Goal: Task Accomplishment & Management: Complete application form

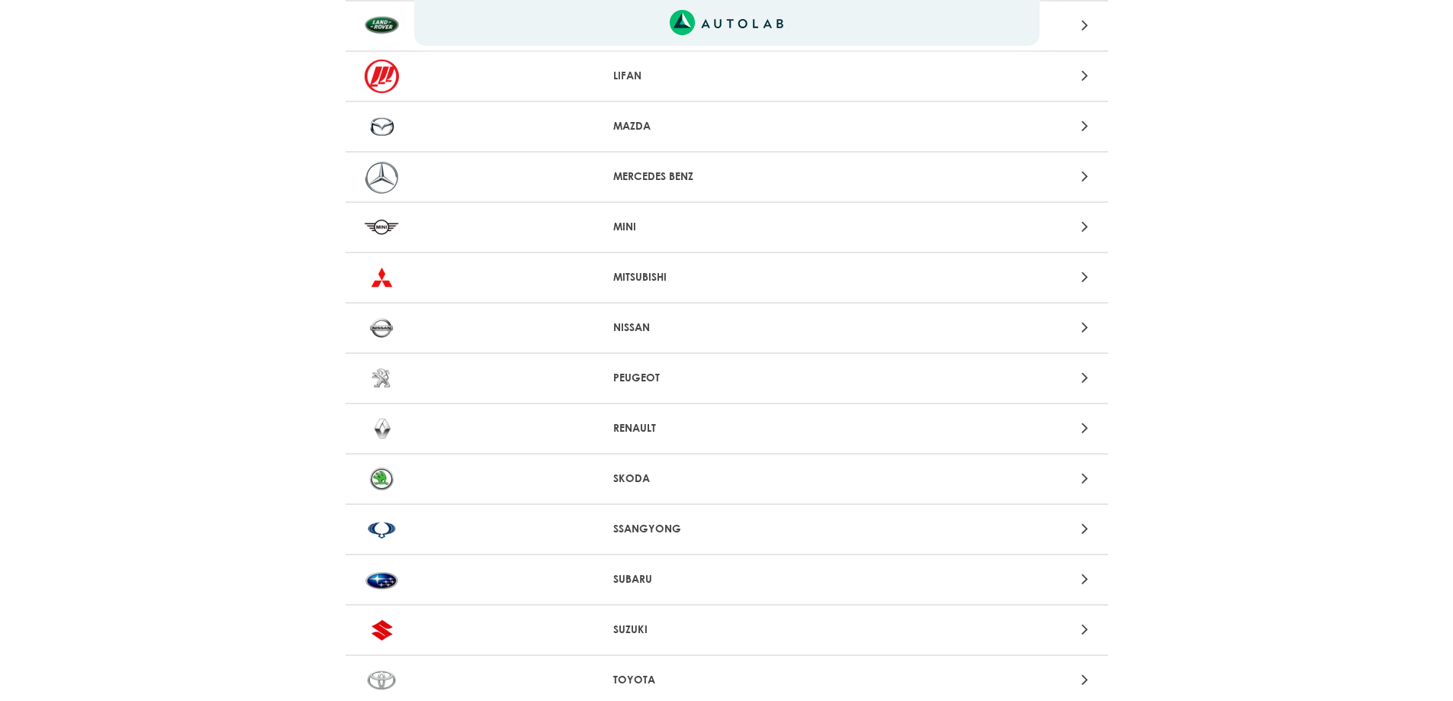
scroll to position [1221, 0]
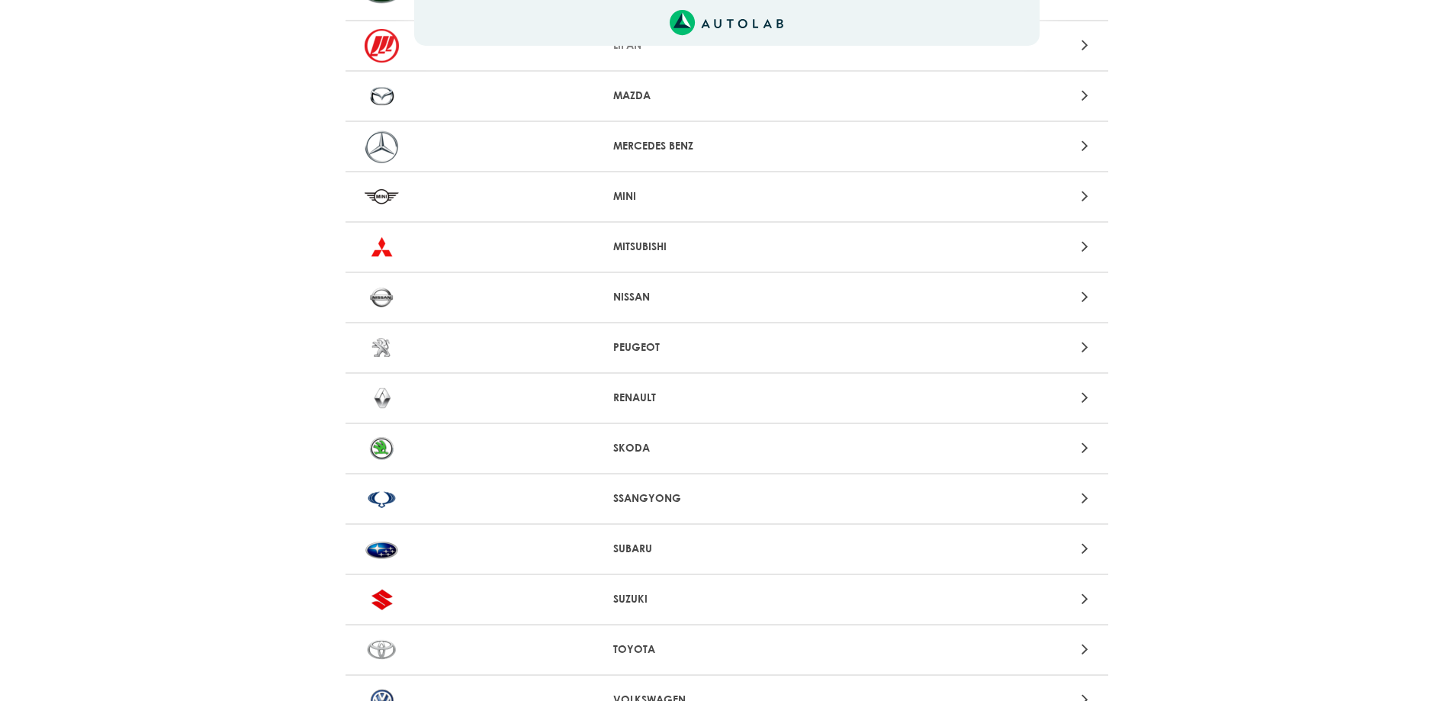
click at [623, 397] on p "RENAULT" at bounding box center [726, 398] width 227 height 16
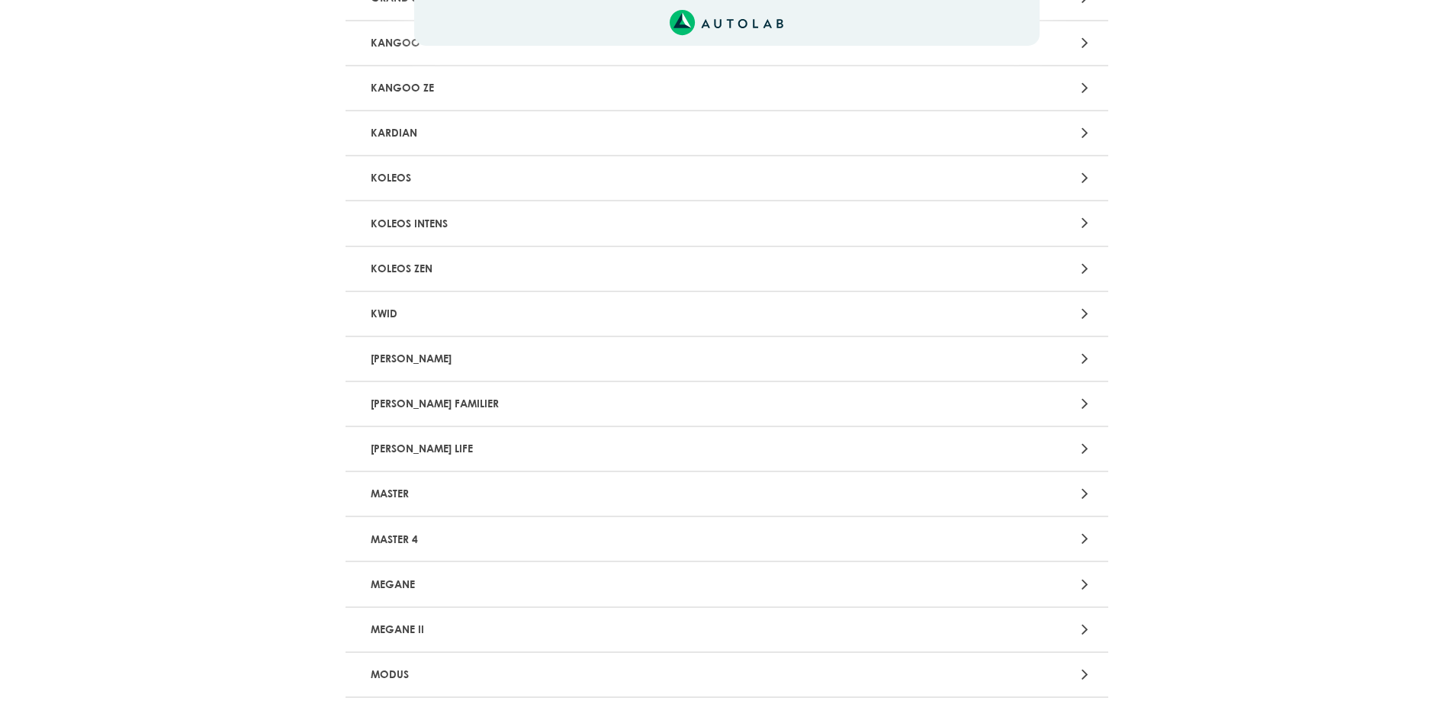
scroll to position [839, 0]
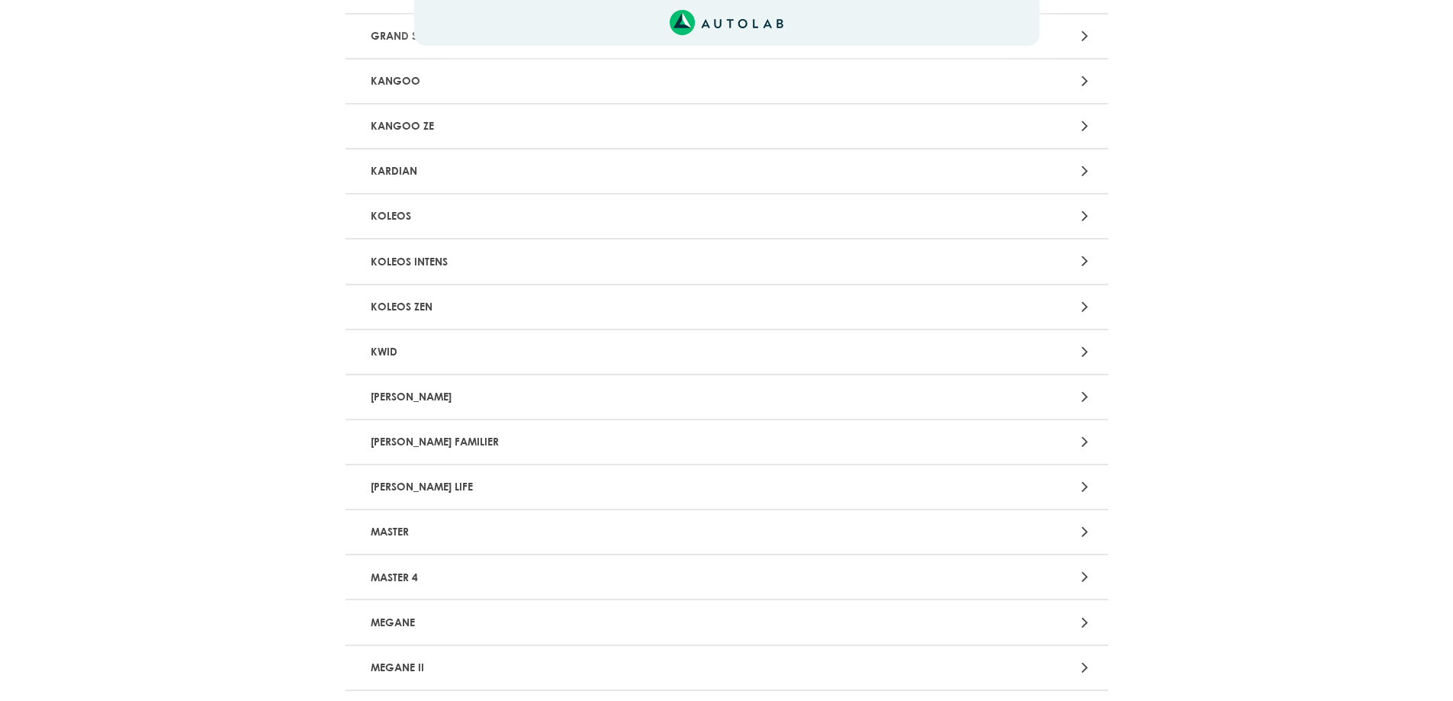
click at [425, 446] on p "[PERSON_NAME] FAMILIER" at bounding box center [602, 442] width 475 height 28
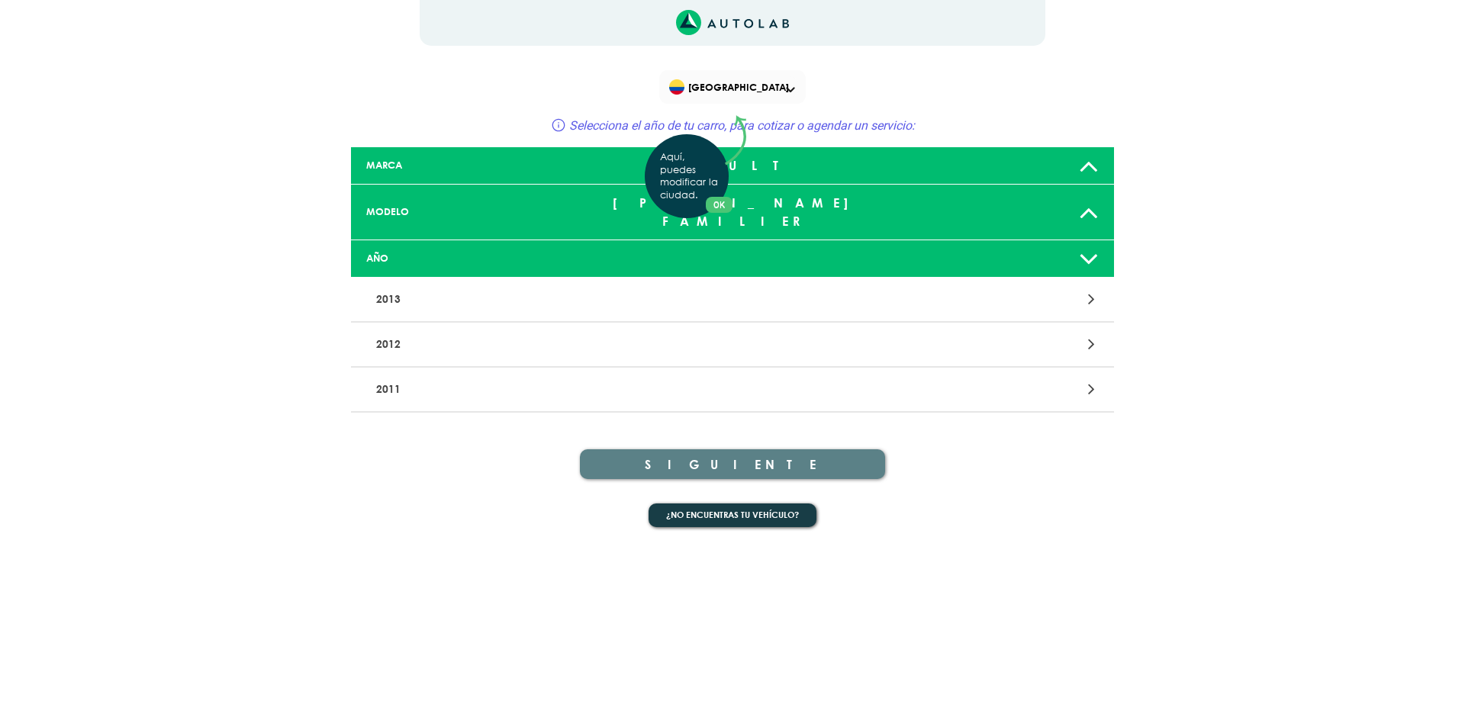
click at [1089, 278] on div "Aquí, puedes modificar la ciudad. OK .aex,.bex{fill:none!important;stroke:#50c4…" at bounding box center [732, 350] width 1465 height 701
click at [899, 289] on div at bounding box center [981, 299] width 249 height 21
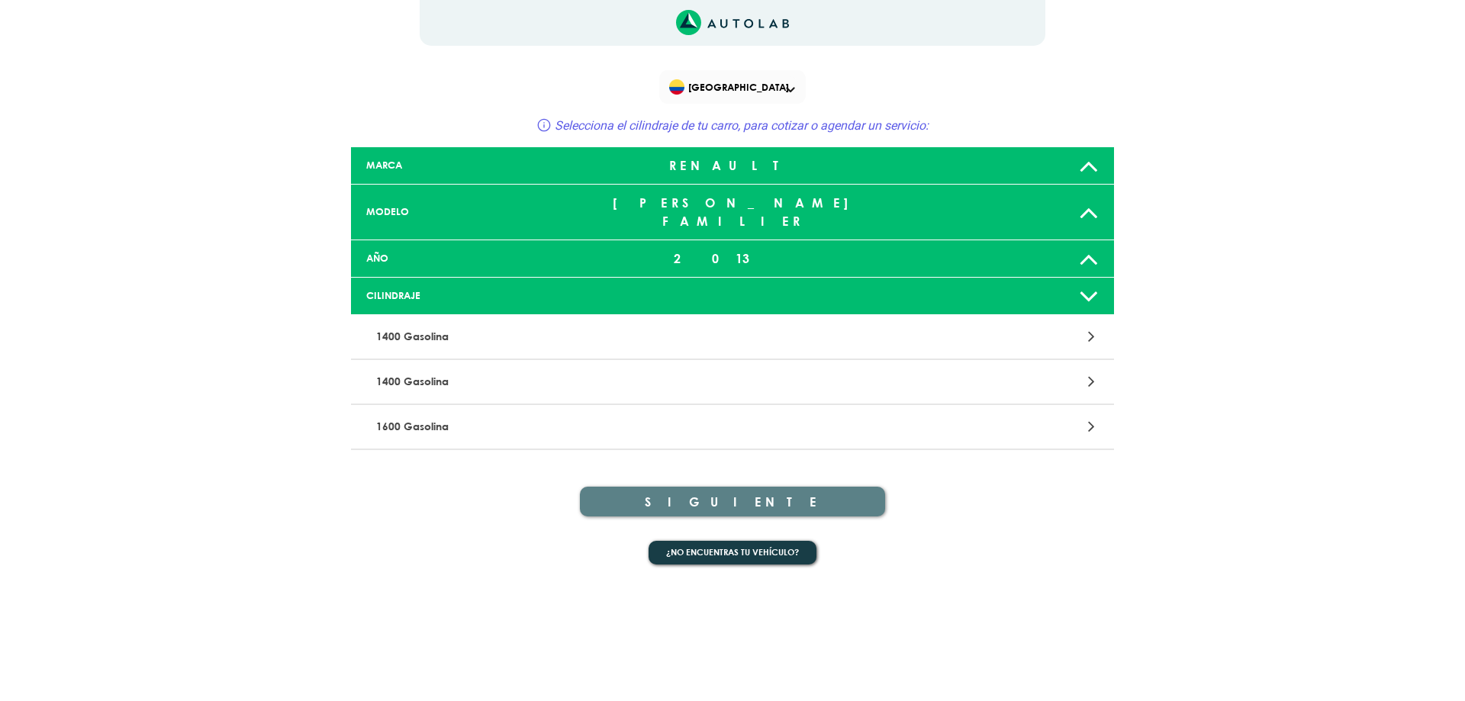
click at [900, 327] on div at bounding box center [981, 337] width 249 height 21
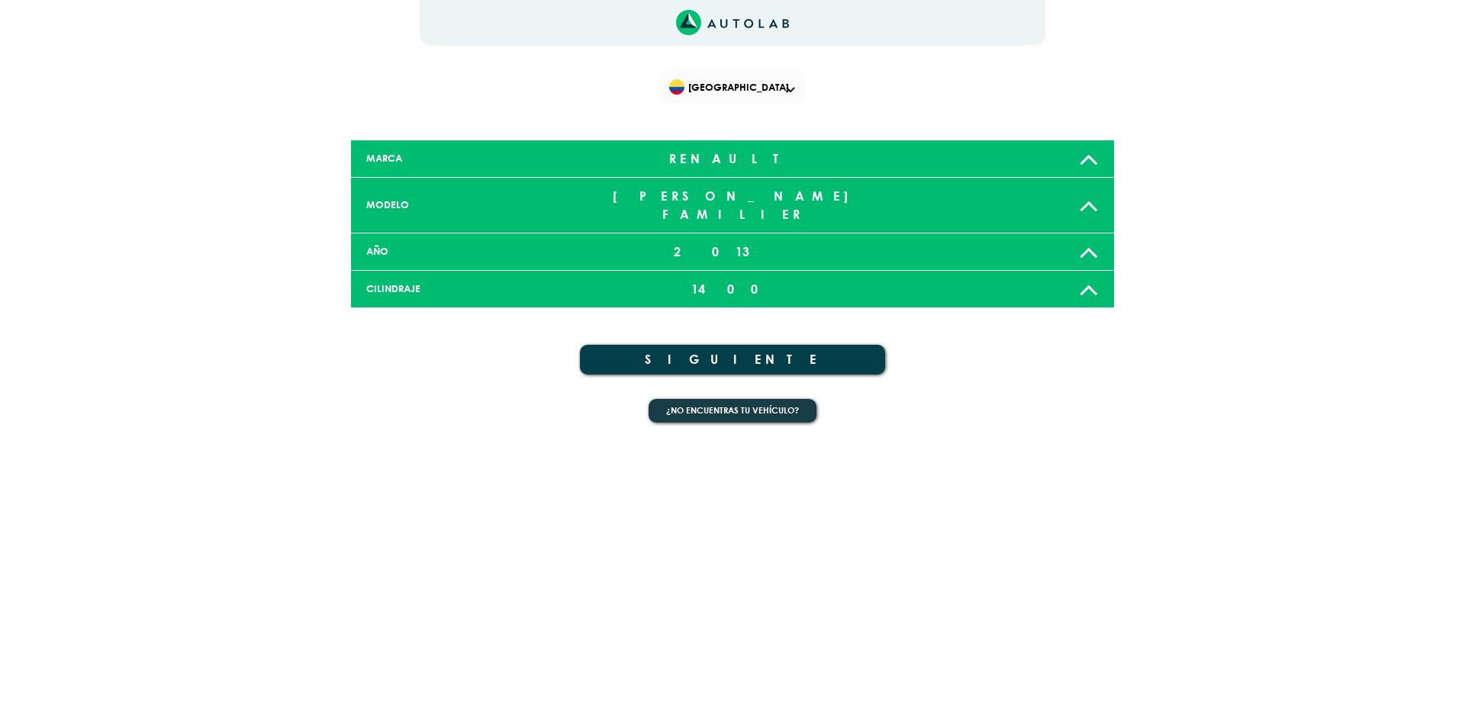
click at [751, 345] on button "SIGUIENTE" at bounding box center [732, 360] width 305 height 30
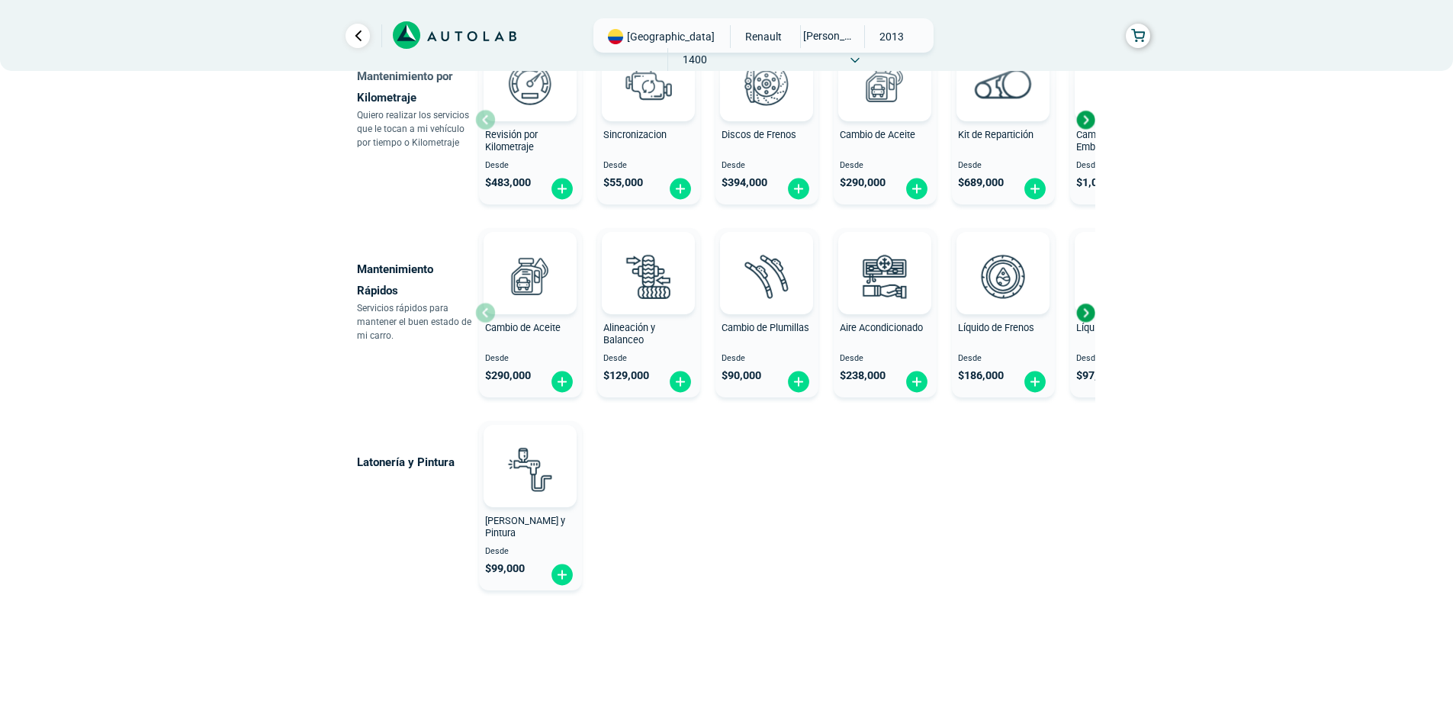
scroll to position [825, 0]
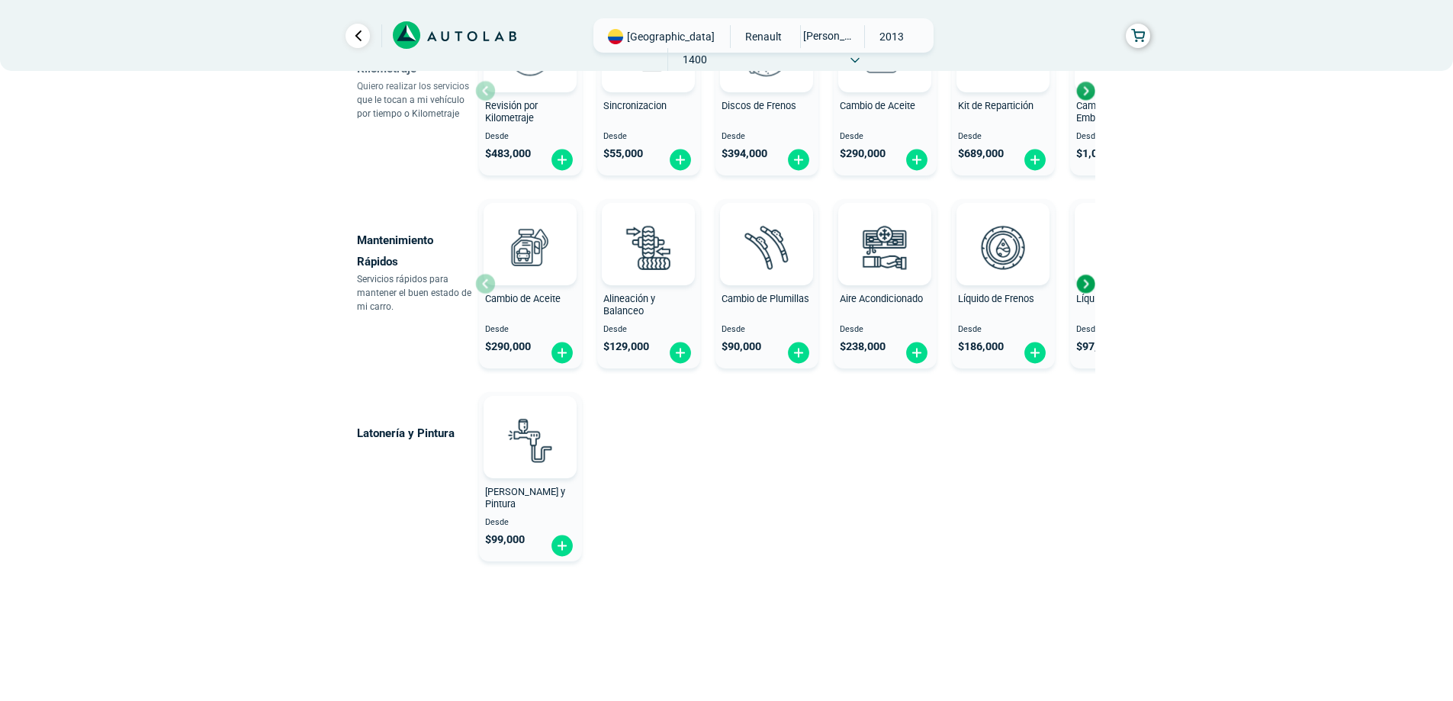
click at [1085, 284] on div "Next slide" at bounding box center [1085, 283] width 23 height 23
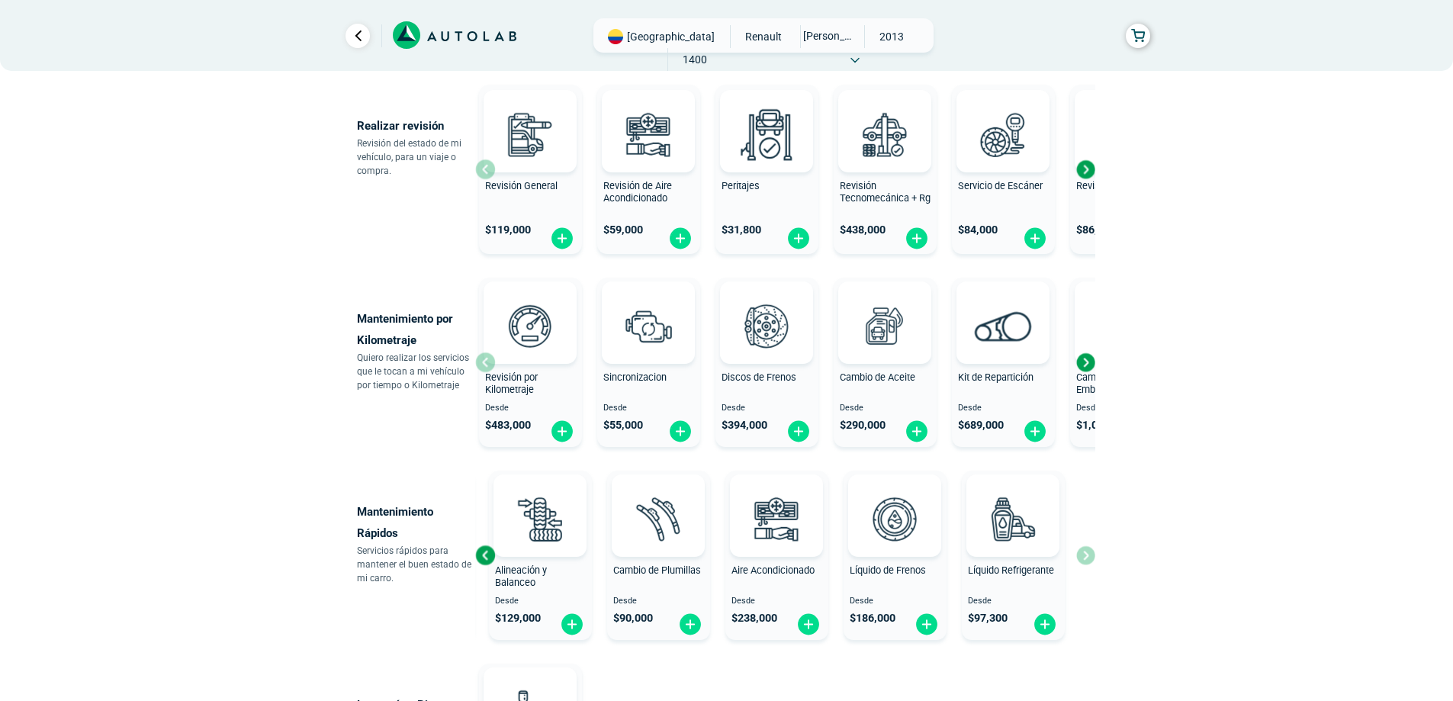
scroll to position [596, 0]
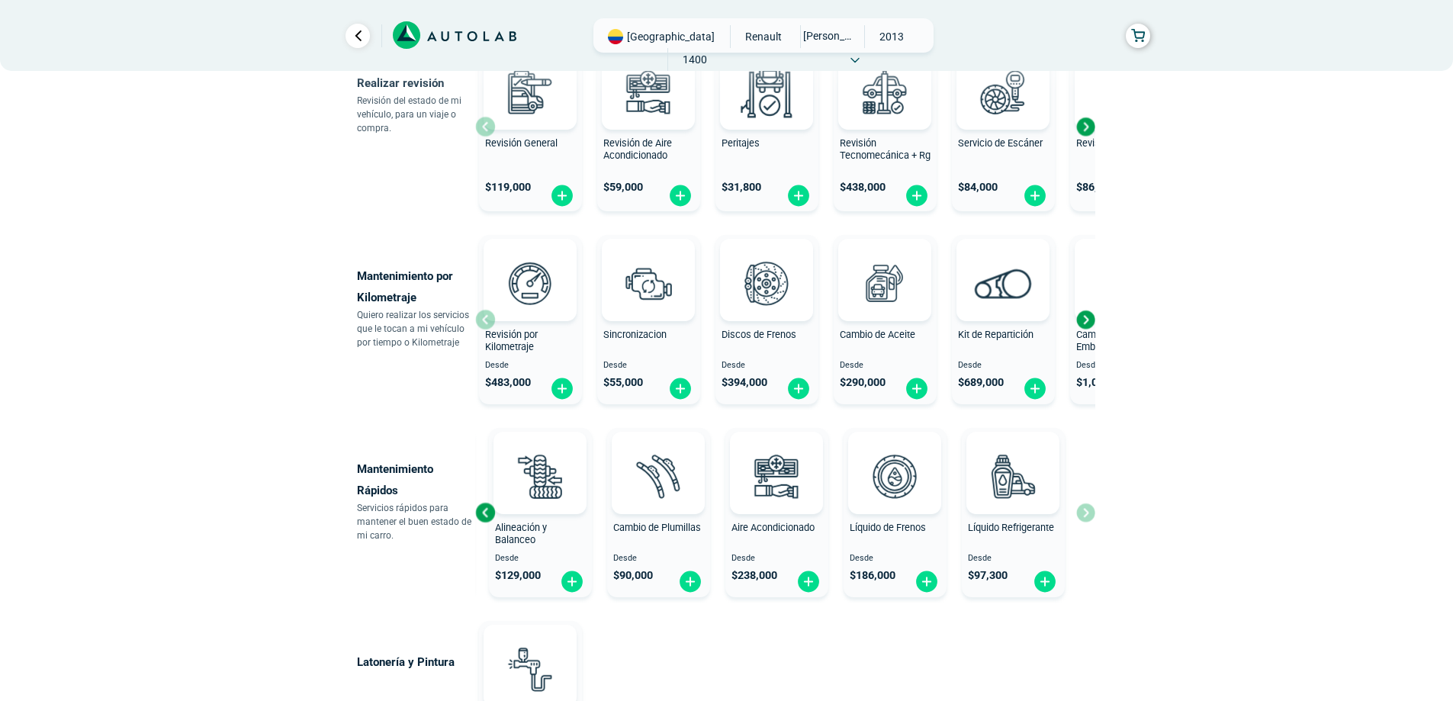
click at [1086, 320] on div "Next slide" at bounding box center [1085, 319] width 23 height 23
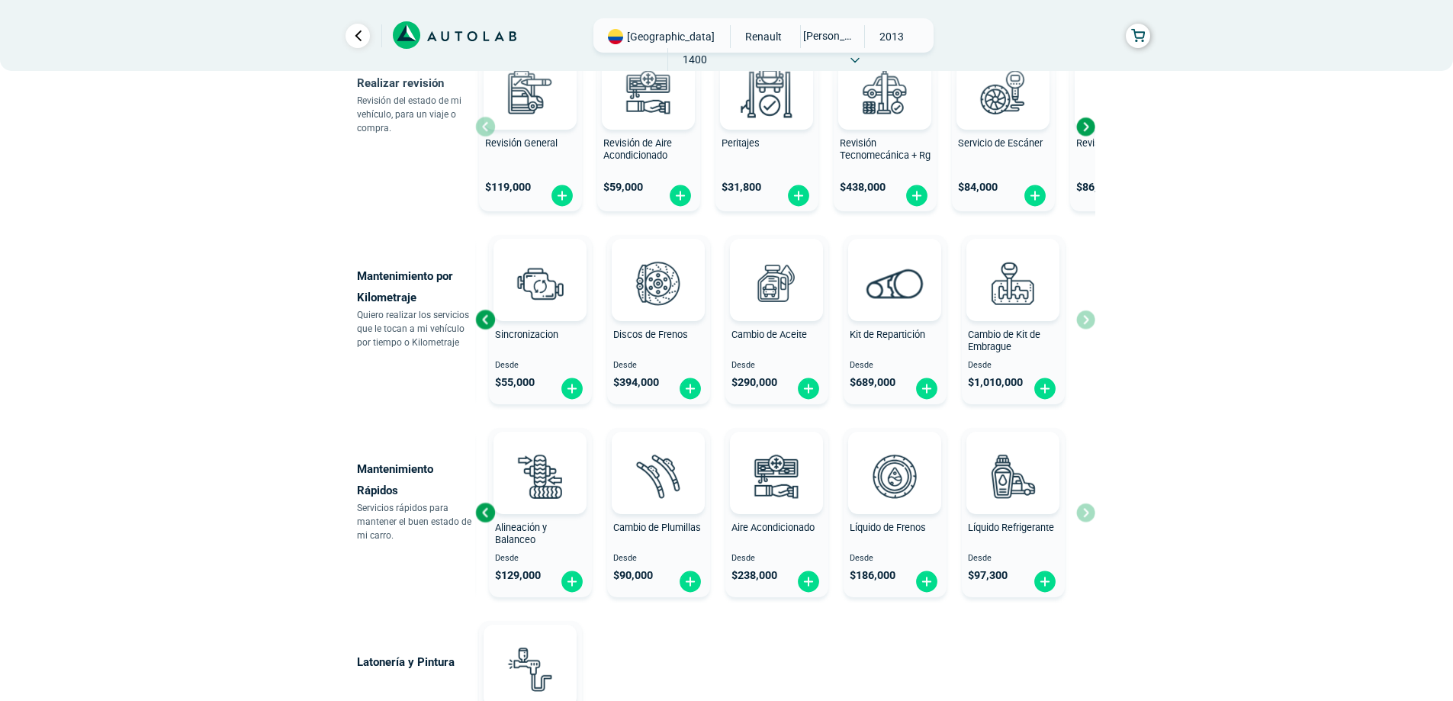
click at [485, 320] on div "Previous slide" at bounding box center [485, 319] width 23 height 23
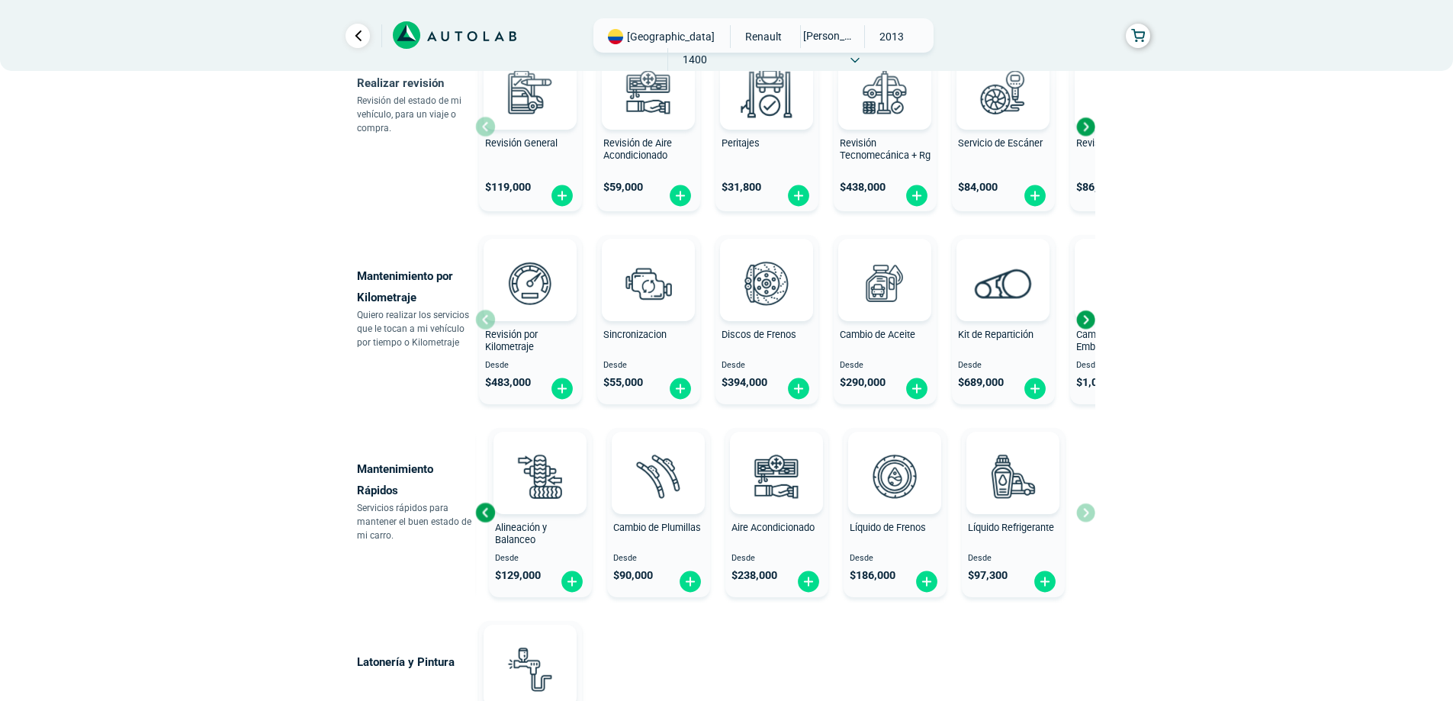
click at [636, 336] on span "Sincronizacion" at bounding box center [634, 334] width 63 height 11
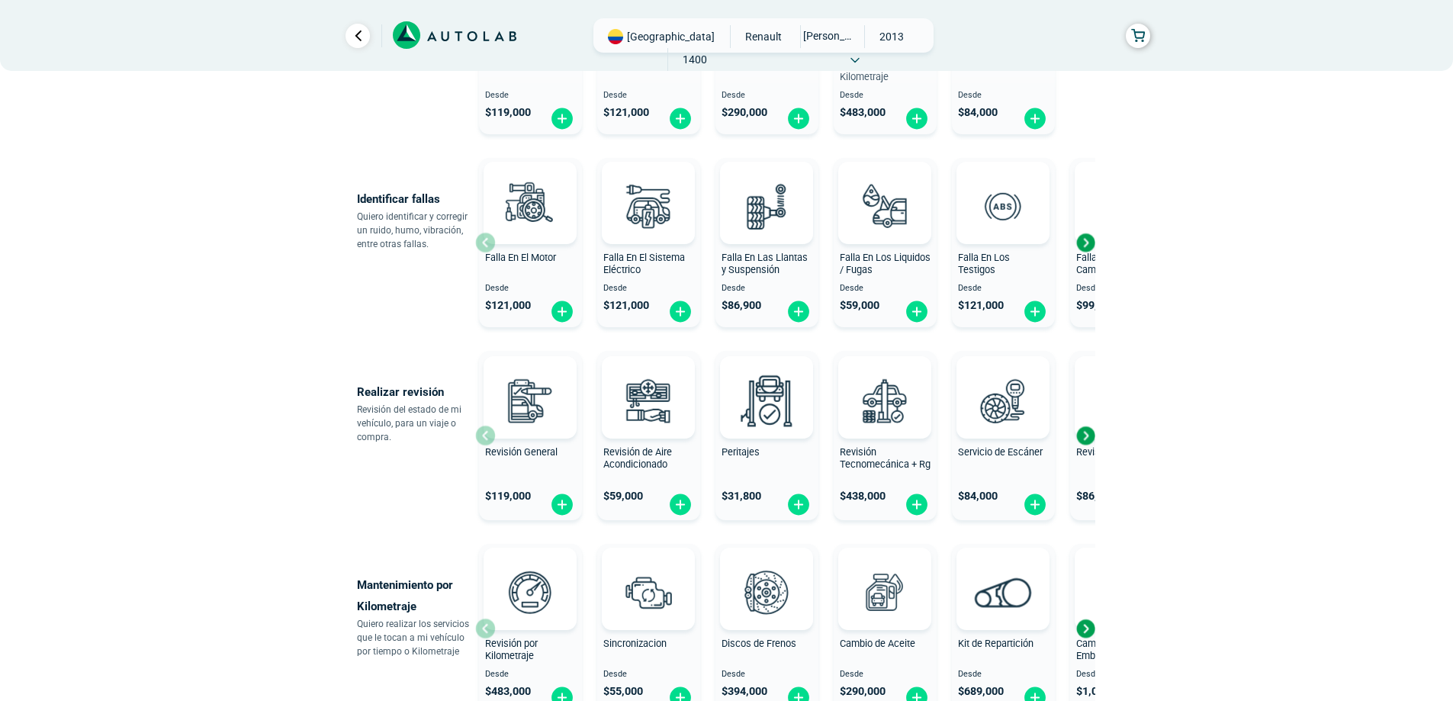
scroll to position [214, 0]
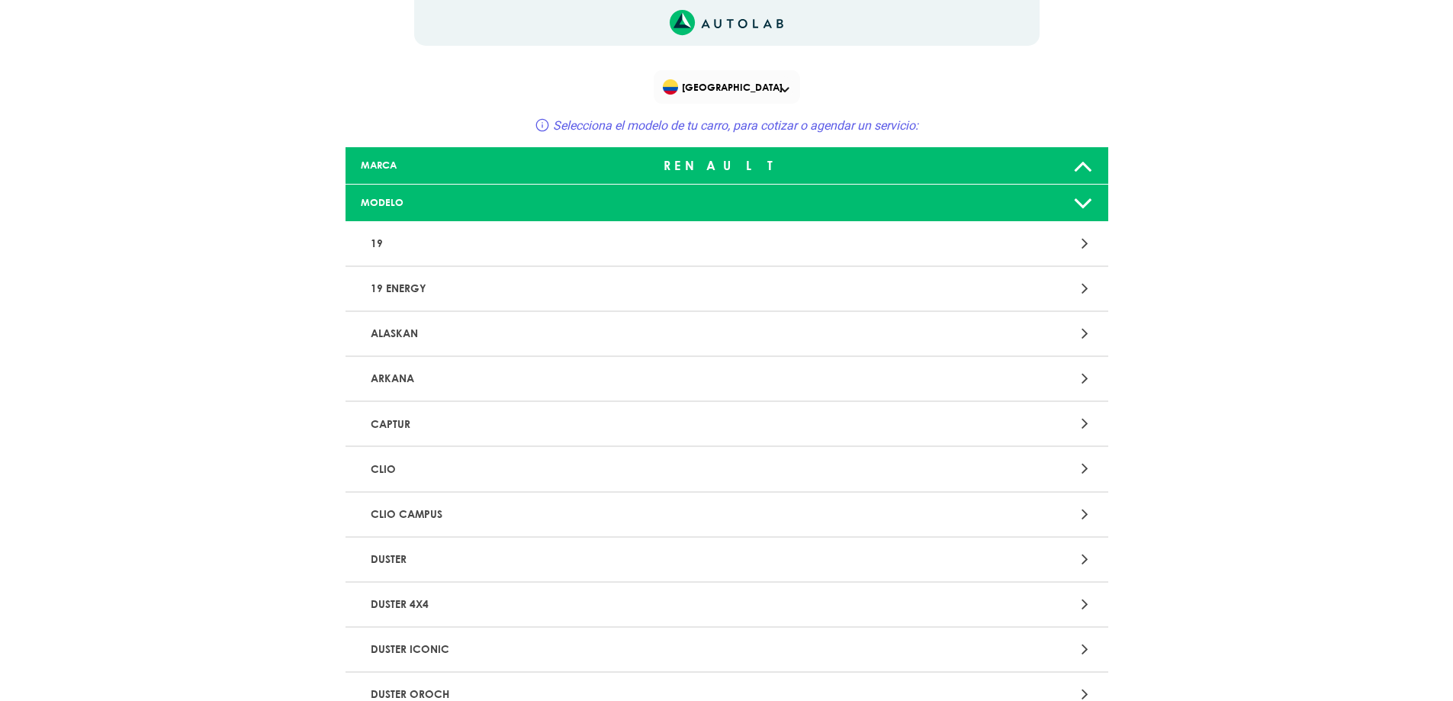
scroll to position [1221, 0]
